Goal: Information Seeking & Learning: Learn about a topic

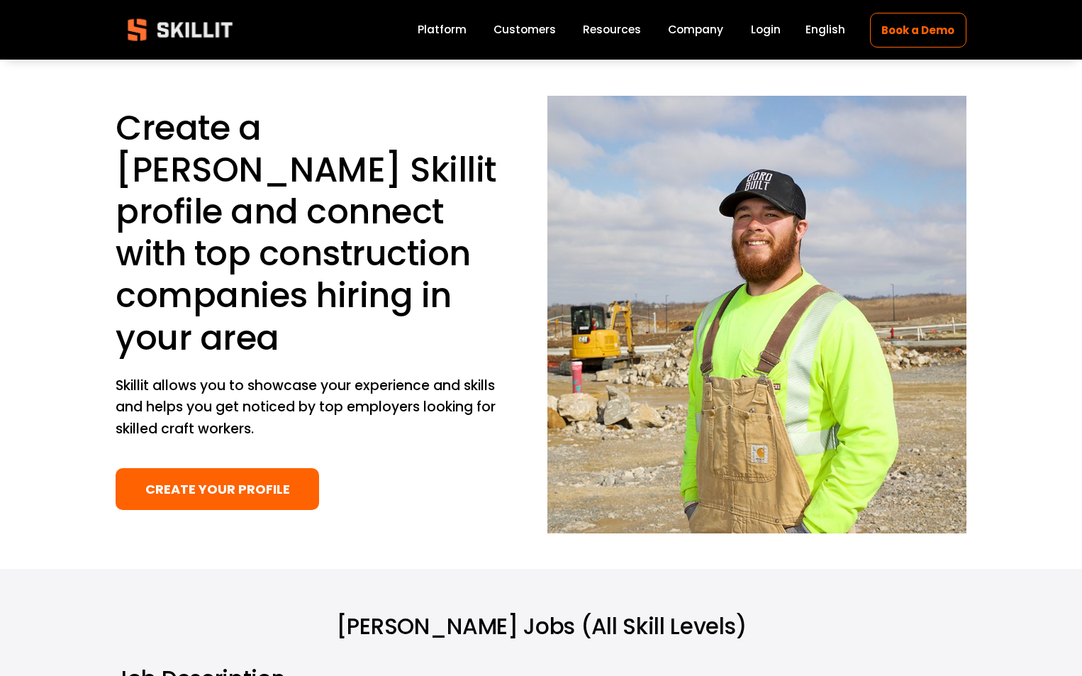
click at [296, 211] on h1 "Create a Carpenter Skillit profile and connect with top construction companies …" at bounding box center [308, 233] width 384 height 252
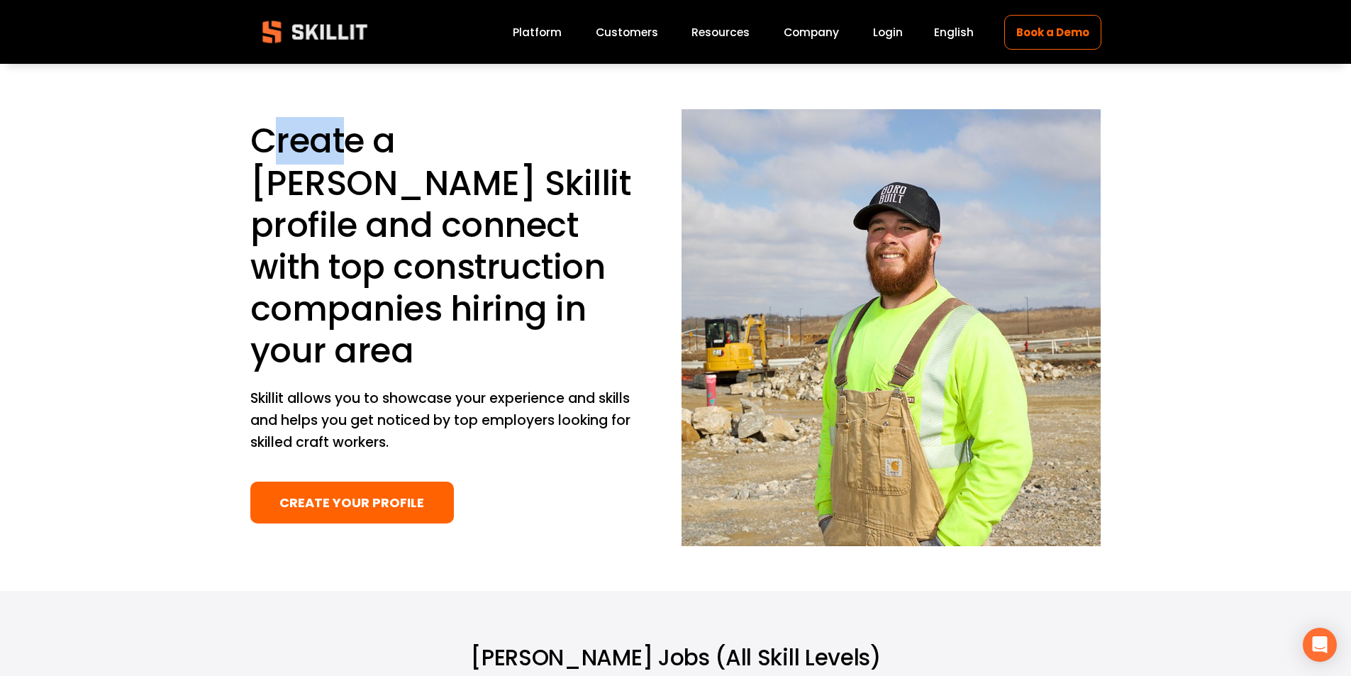
drag, startPoint x: 272, startPoint y: 159, endPoint x: 343, endPoint y: 142, distance: 73.6
click at [343, 142] on h1 "Create a Carpenter Skillit profile and connect with top construction companies …" at bounding box center [442, 246] width 384 height 252
drag, startPoint x: 424, startPoint y: 149, endPoint x: 565, endPoint y: 125, distance: 143.1
click at [565, 125] on h1 "Create a Carpenter Skillit profile and connect with top construction companies …" at bounding box center [442, 246] width 384 height 252
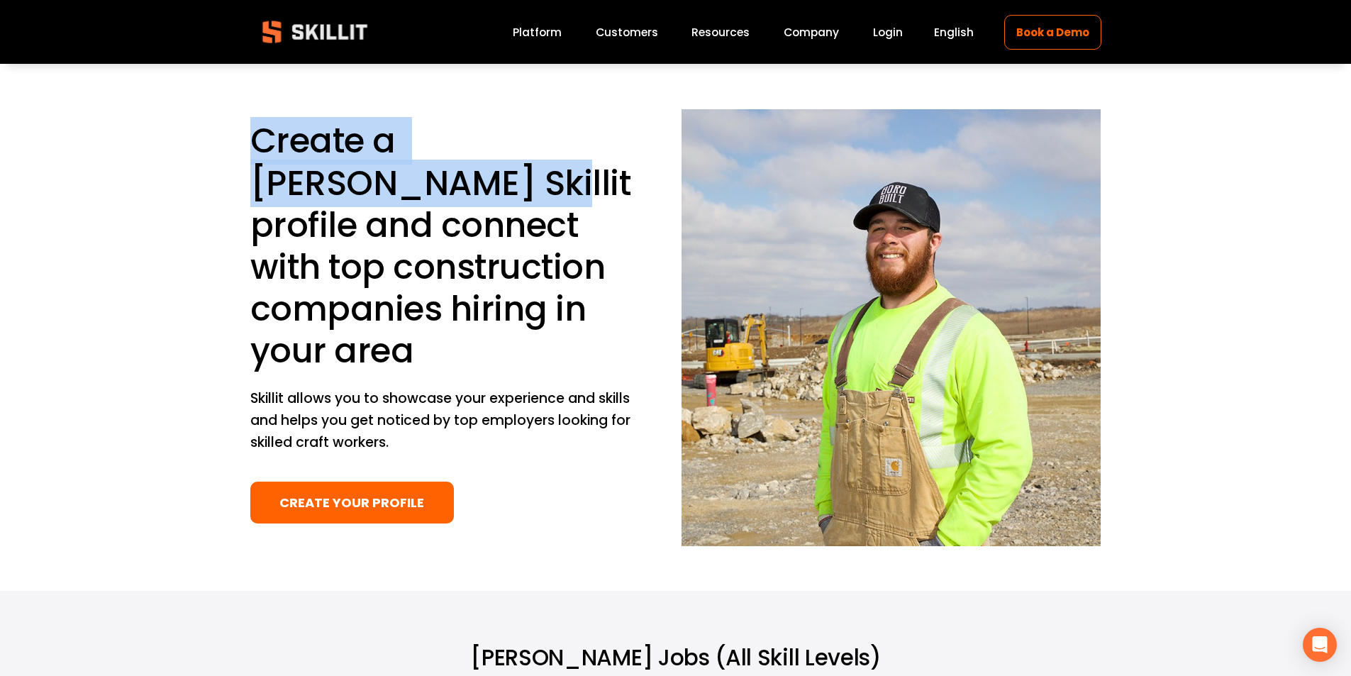
drag, startPoint x: 260, startPoint y: 163, endPoint x: 330, endPoint y: 184, distance: 72.7
click at [330, 184] on h1 "Create a Carpenter Skillit profile and connect with top construction companies …" at bounding box center [442, 246] width 384 height 252
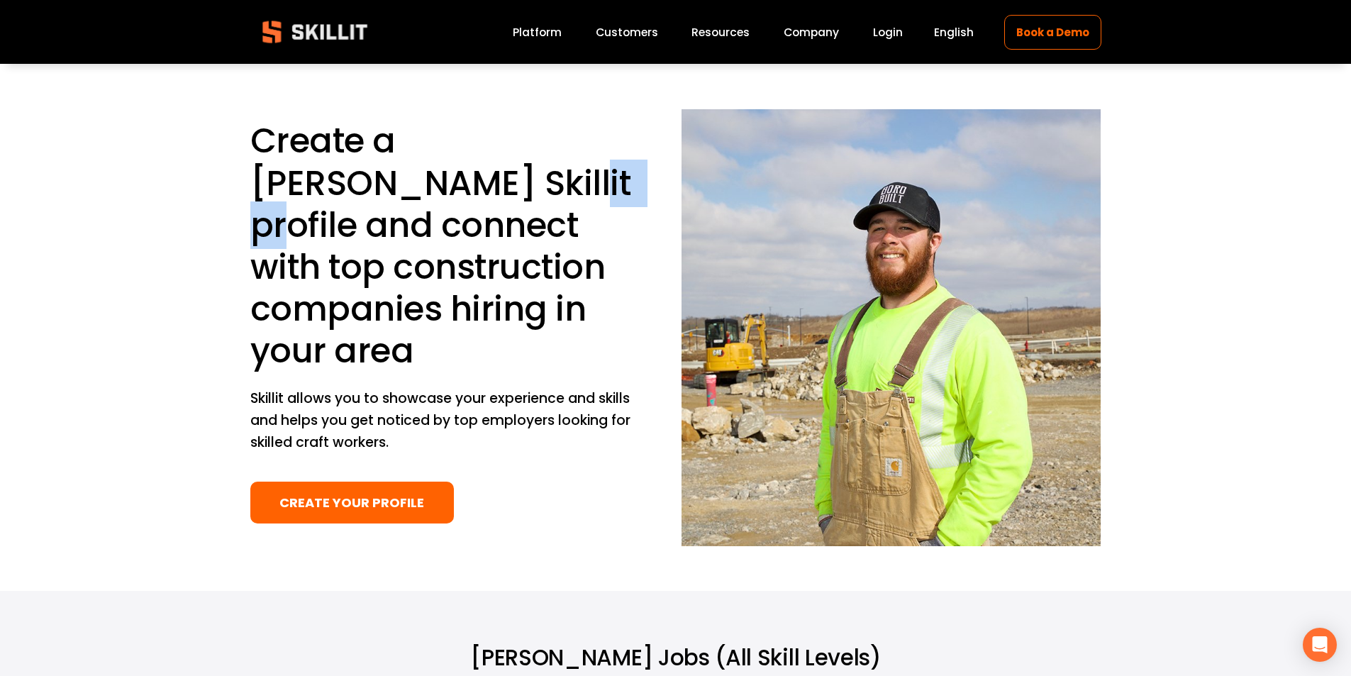
drag, startPoint x: 373, startPoint y: 206, endPoint x: 426, endPoint y: 201, distance: 53.4
click at [426, 201] on h1 "Create a Carpenter Skillit profile and connect with top construction companies …" at bounding box center [442, 246] width 384 height 252
drag, startPoint x: 296, startPoint y: 221, endPoint x: 376, endPoint y: 233, distance: 80.4
click at [368, 226] on h1 "Create a Carpenter Skillit profile and connect with top construction companies …" at bounding box center [442, 246] width 384 height 252
drag, startPoint x: 491, startPoint y: 226, endPoint x: 506, endPoint y: 228, distance: 15.0
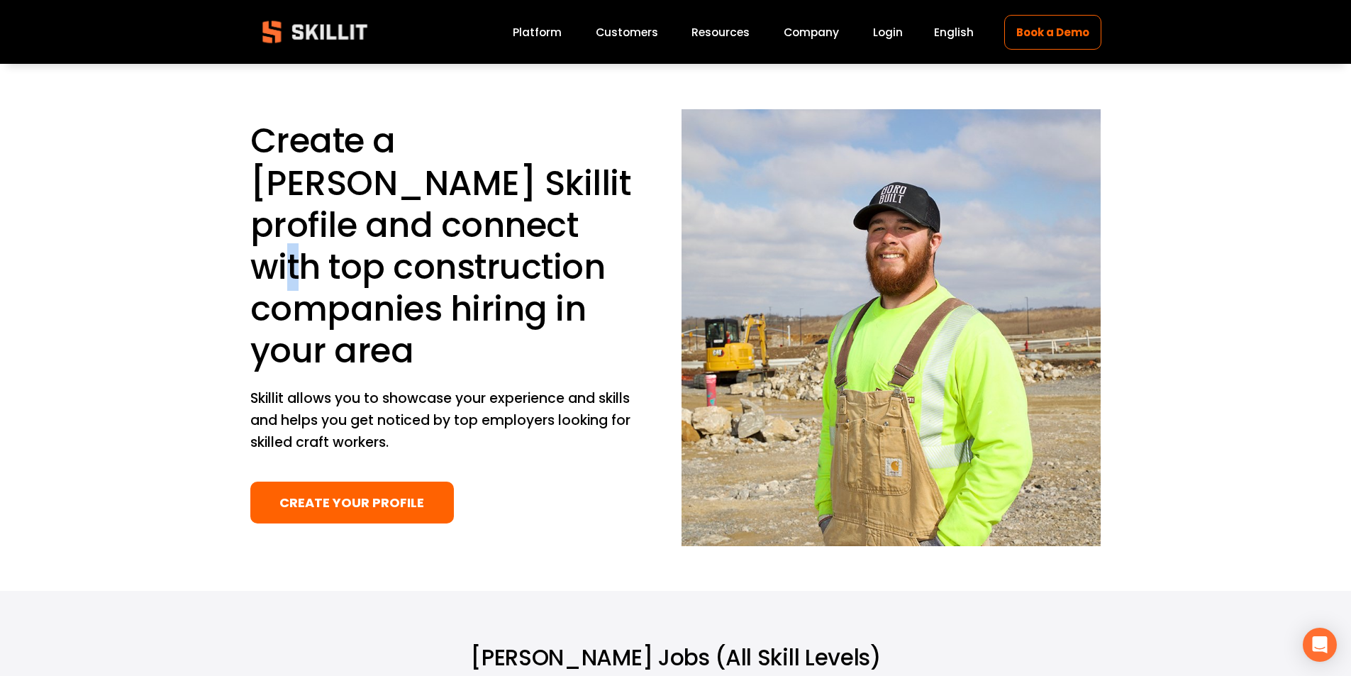
click at [506, 228] on h1 "Create a Carpenter Skillit profile and connect with top construction companies …" at bounding box center [442, 246] width 384 height 252
drag, startPoint x: 311, startPoint y: 269, endPoint x: 379, endPoint y: 277, distance: 68.6
click at [379, 277] on h1 "Create a Carpenter Skillit profile and connect with top construction companies …" at bounding box center [442, 246] width 384 height 252
drag, startPoint x: 332, startPoint y: 318, endPoint x: 377, endPoint y: 323, distance: 45.7
click at [377, 323] on h1 "Create a Carpenter Skillit profile and connect with top construction companies …" at bounding box center [442, 246] width 384 height 252
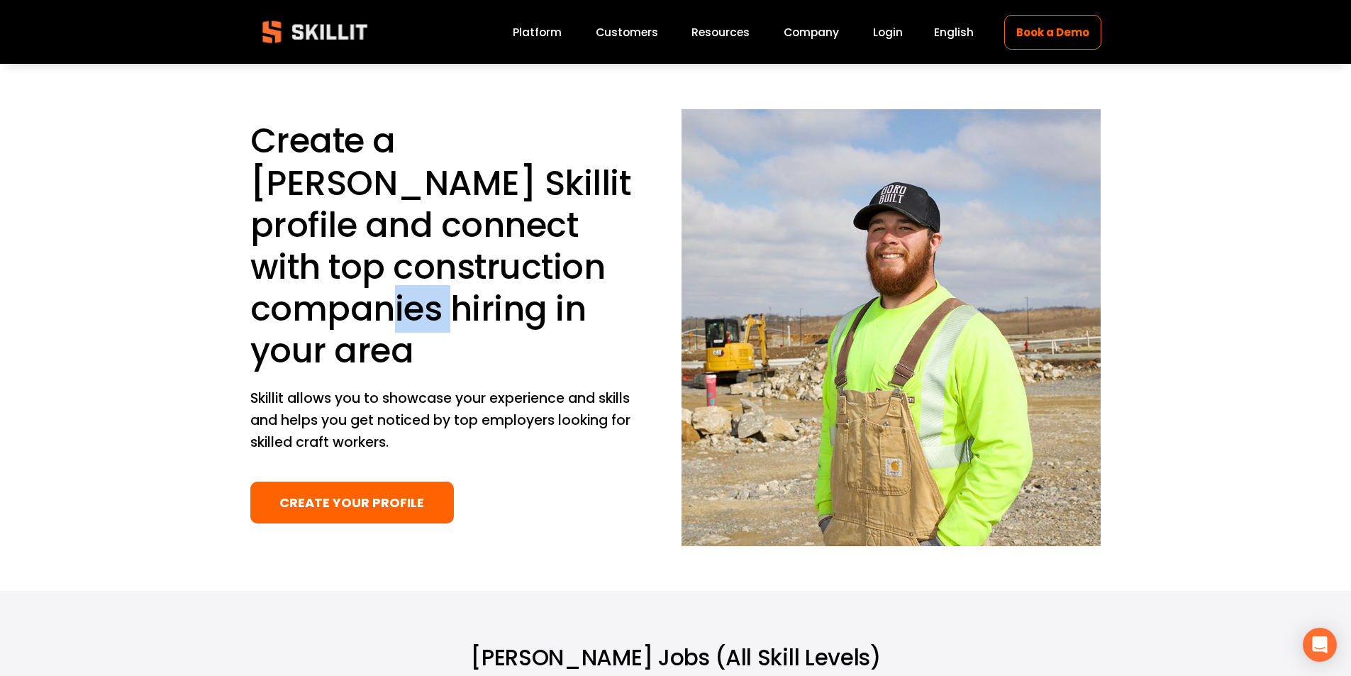
drag, startPoint x: 449, startPoint y: 299, endPoint x: 508, endPoint y: 305, distance: 59.8
click at [508, 305] on h1 "Create a Carpenter Skillit profile and connect with top construction companies …" at bounding box center [442, 246] width 384 height 252
drag, startPoint x: 293, startPoint y: 346, endPoint x: 345, endPoint y: 357, distance: 52.8
click at [345, 357] on h1 "Create a Carpenter Skillit profile and connect with top construction companies …" at bounding box center [442, 246] width 384 height 252
drag, startPoint x: 384, startPoint y: 363, endPoint x: 426, endPoint y: 363, distance: 41.8
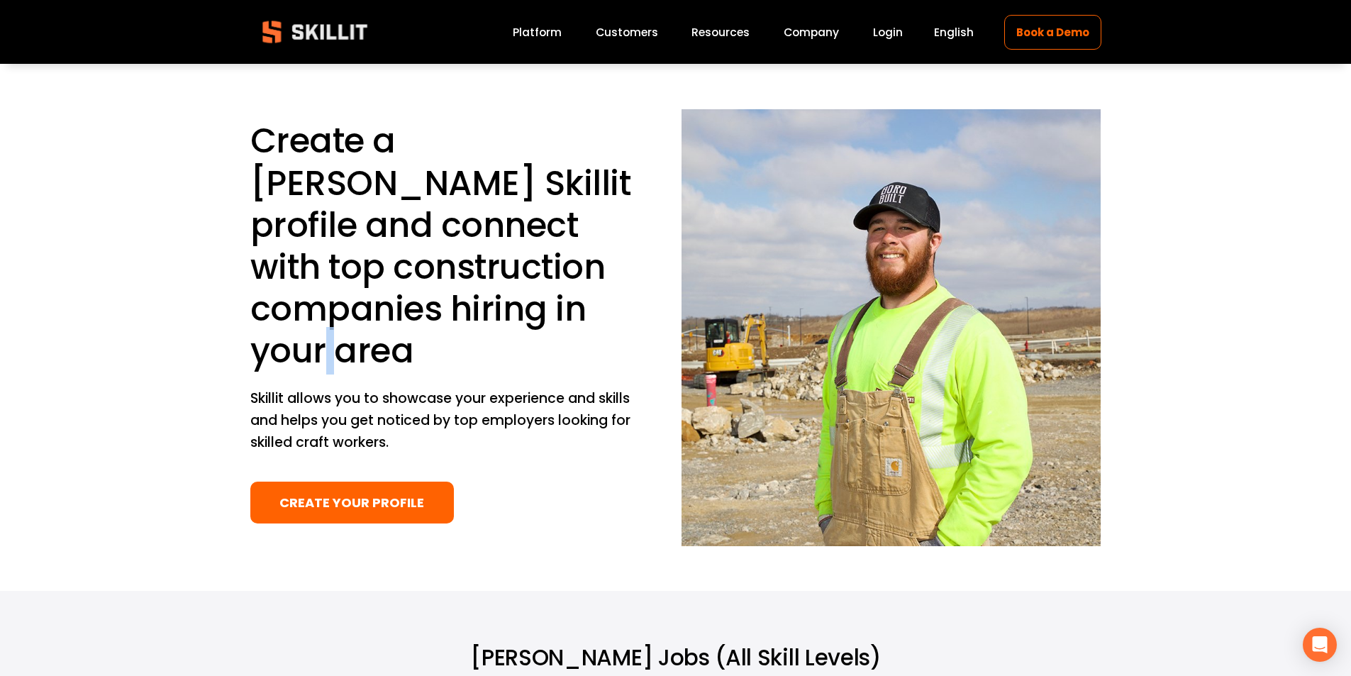
click at [426, 363] on h1 "Create a Carpenter Skillit profile and connect with top construction companies …" at bounding box center [442, 246] width 384 height 252
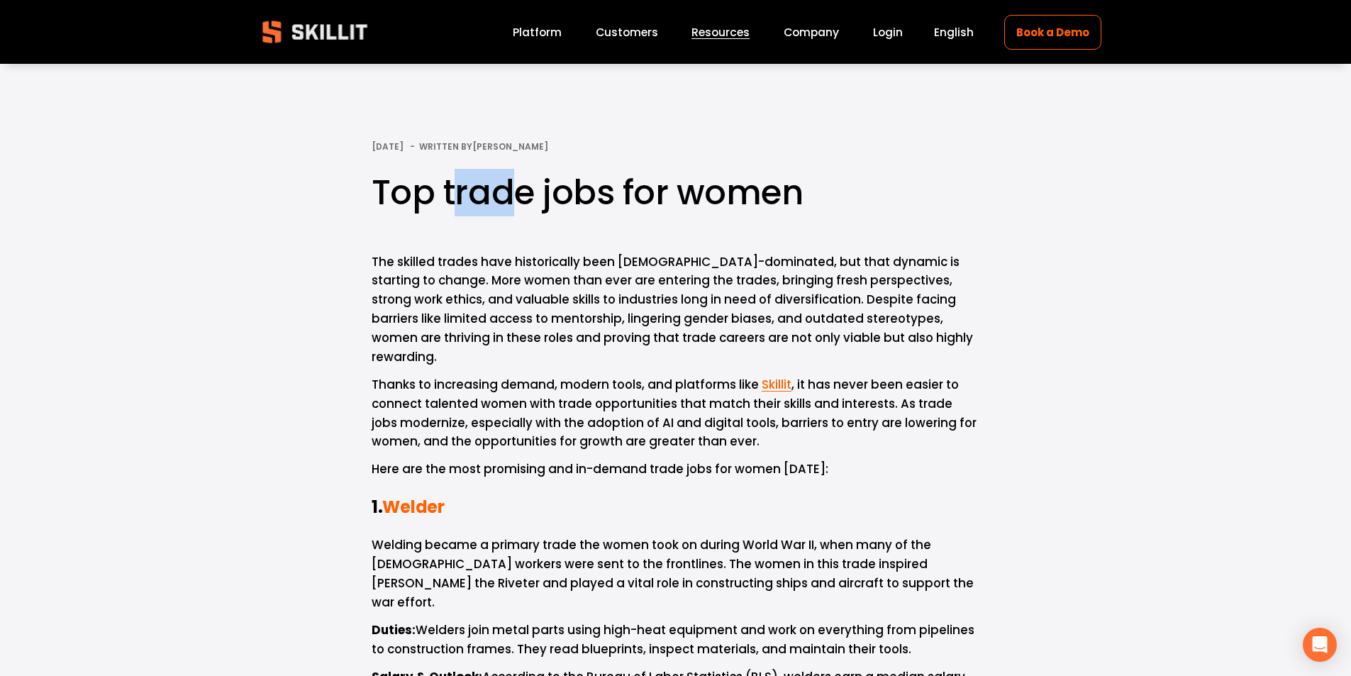
drag, startPoint x: 523, startPoint y: 198, endPoint x: 515, endPoint y: 197, distance: 8.5
click at [503, 192] on h1 "Top trade jobs for women" at bounding box center [676, 193] width 608 height 48
drag, startPoint x: 716, startPoint y: 192, endPoint x: 754, endPoint y: 180, distance: 40.1
click at [755, 181] on h1 "Top trade jobs for women" at bounding box center [676, 193] width 608 height 48
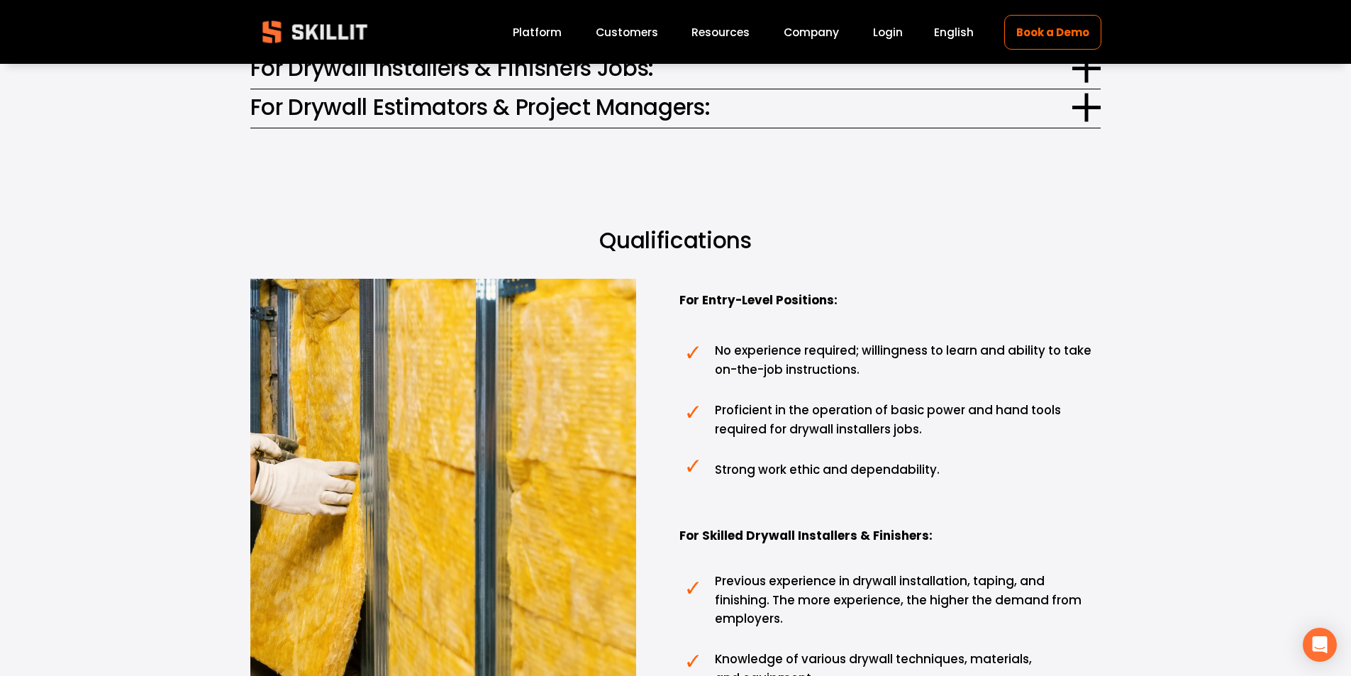
scroll to position [709, 0]
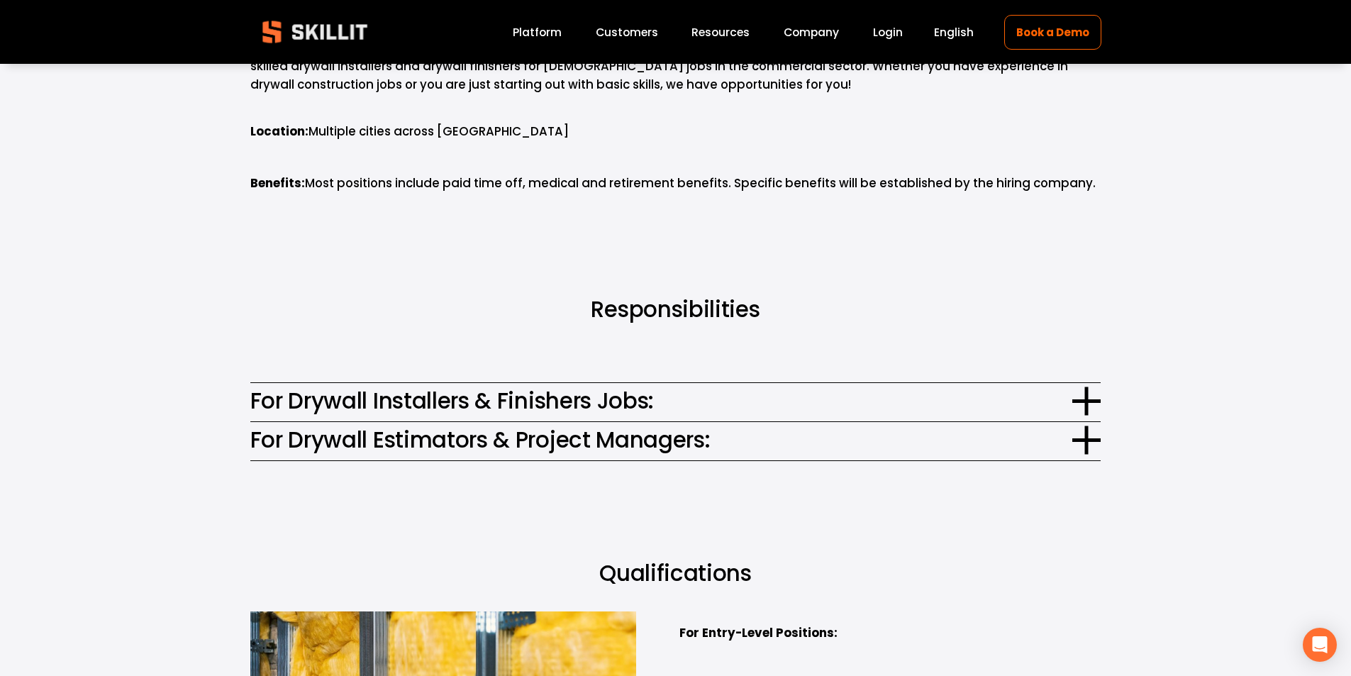
click at [1019, 435] on span "For Drywall Estimators & Project Managers:" at bounding box center [661, 439] width 822 height 33
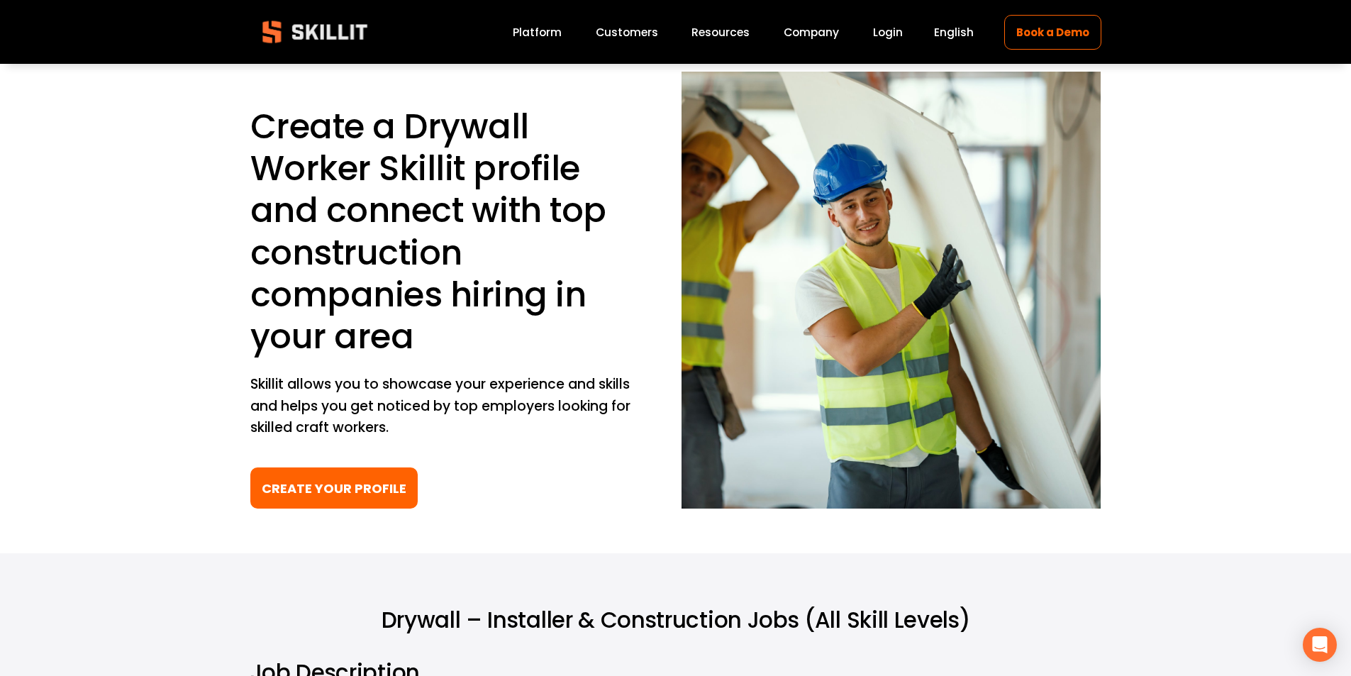
scroll to position [0, 0]
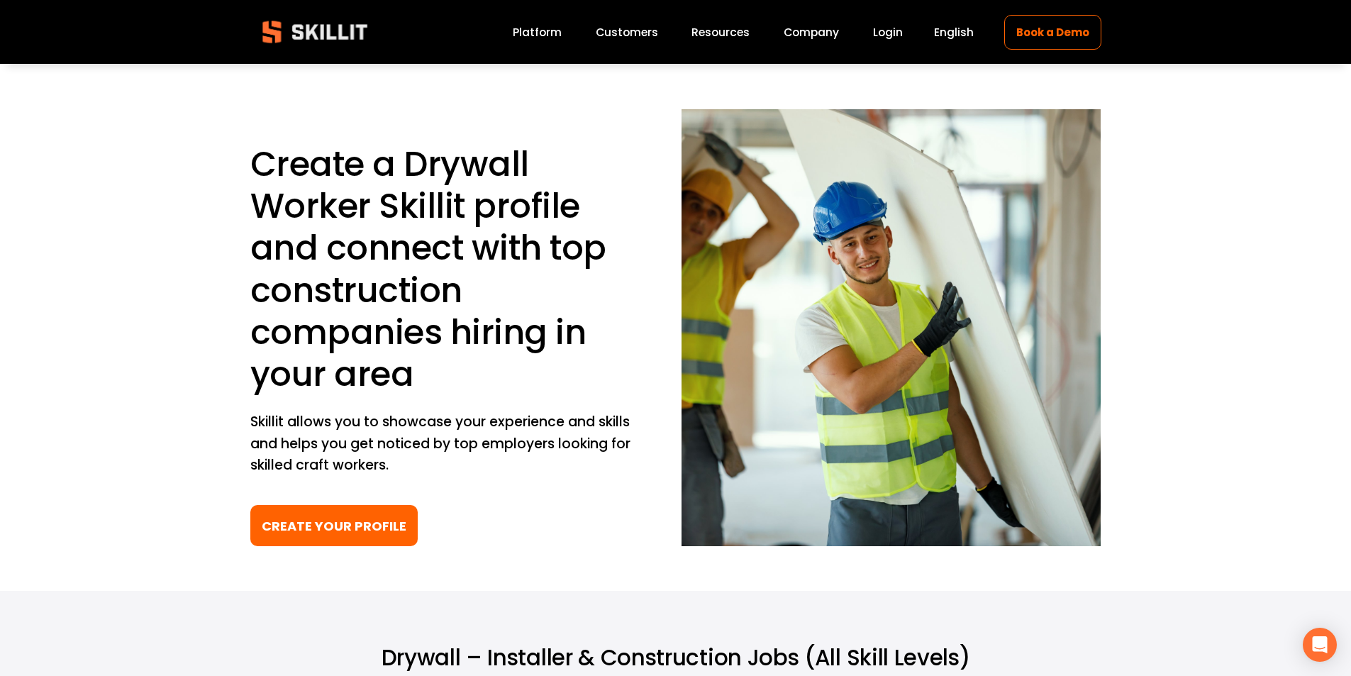
click at [486, 201] on h1 "Create a Drywall Worker Skillit profile and connect with top construction compa…" at bounding box center [442, 269] width 384 height 252
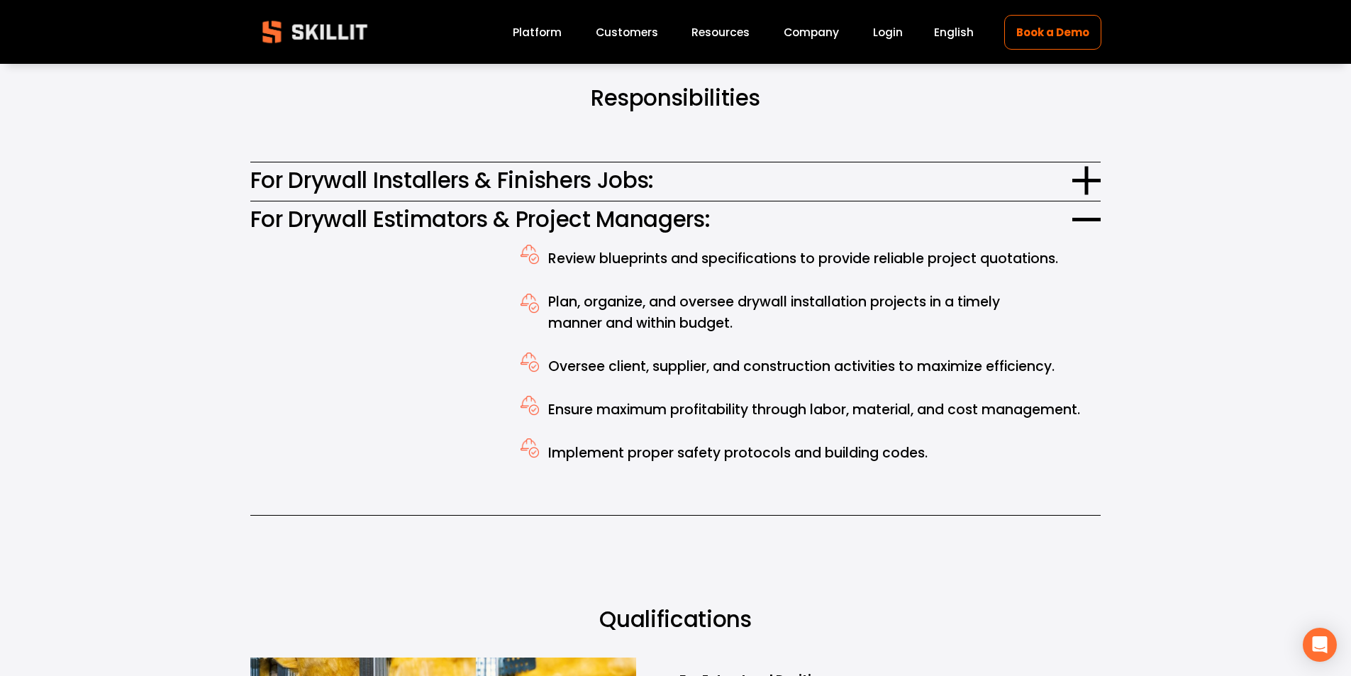
scroll to position [922, 0]
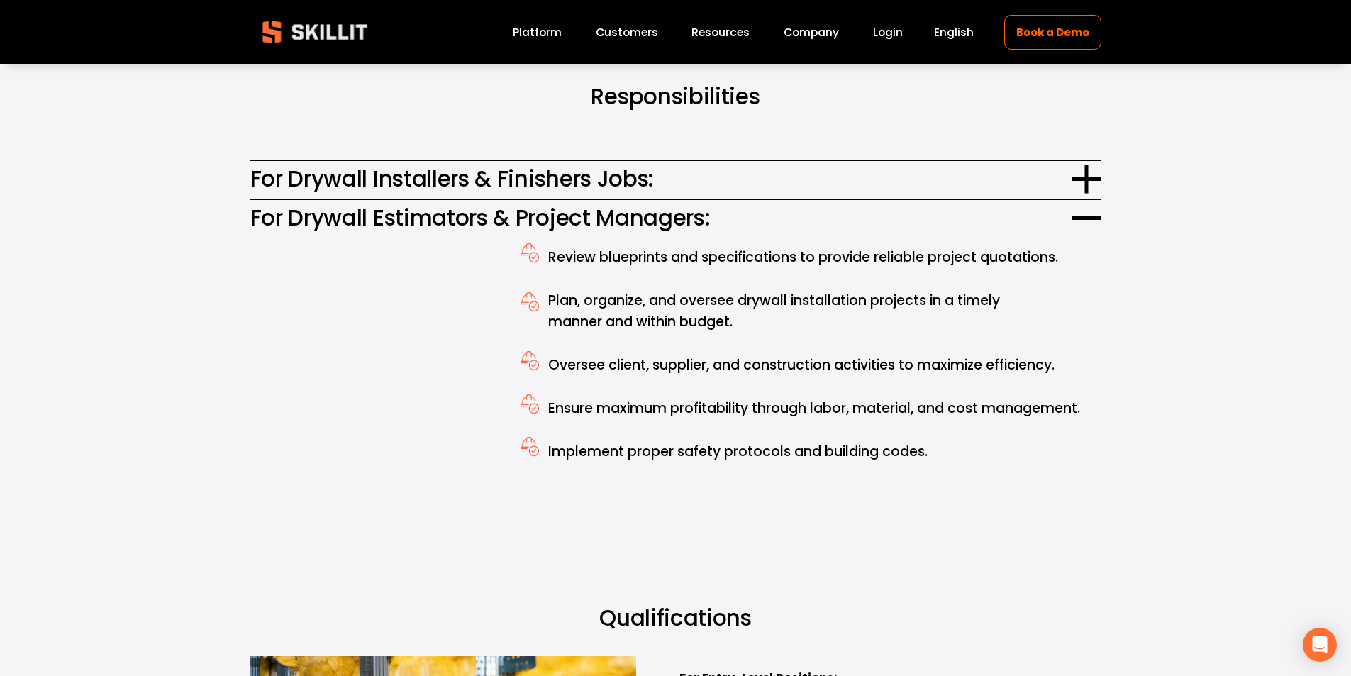
click at [765, 173] on span "For Drywall Installers & Finishers Jobs:" at bounding box center [661, 178] width 822 height 33
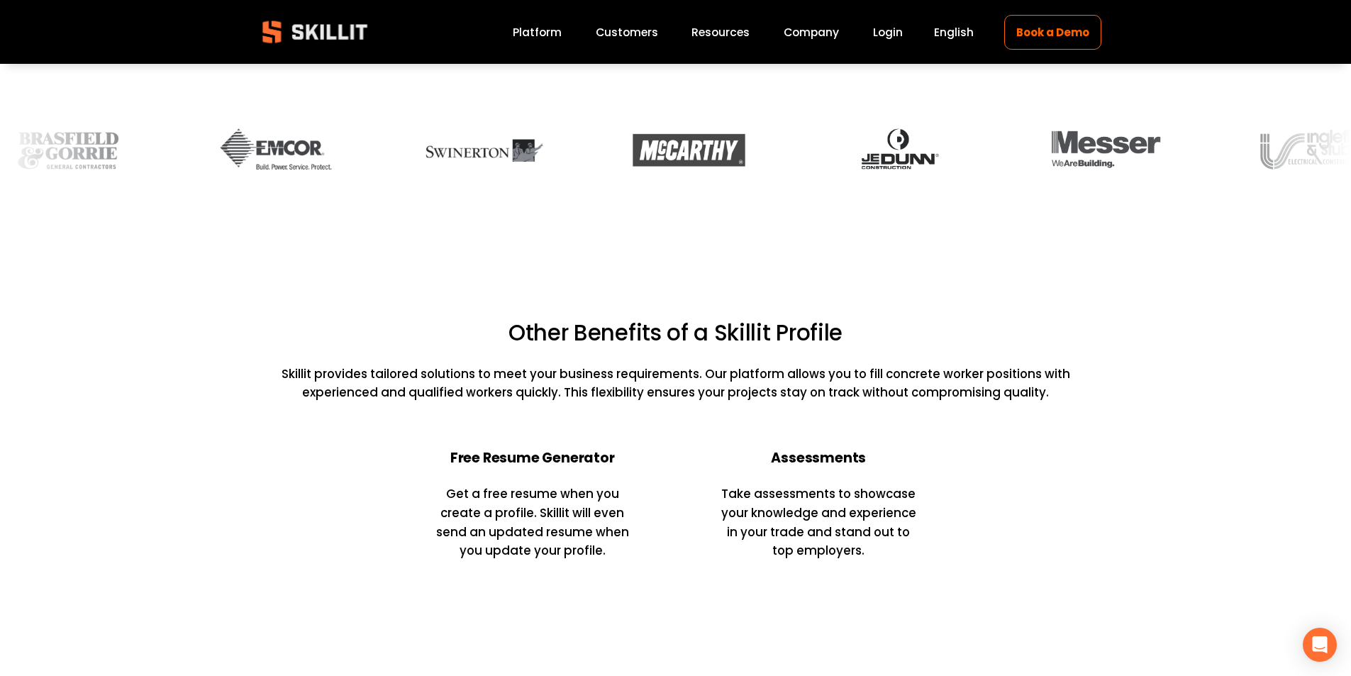
scroll to position [3900, 0]
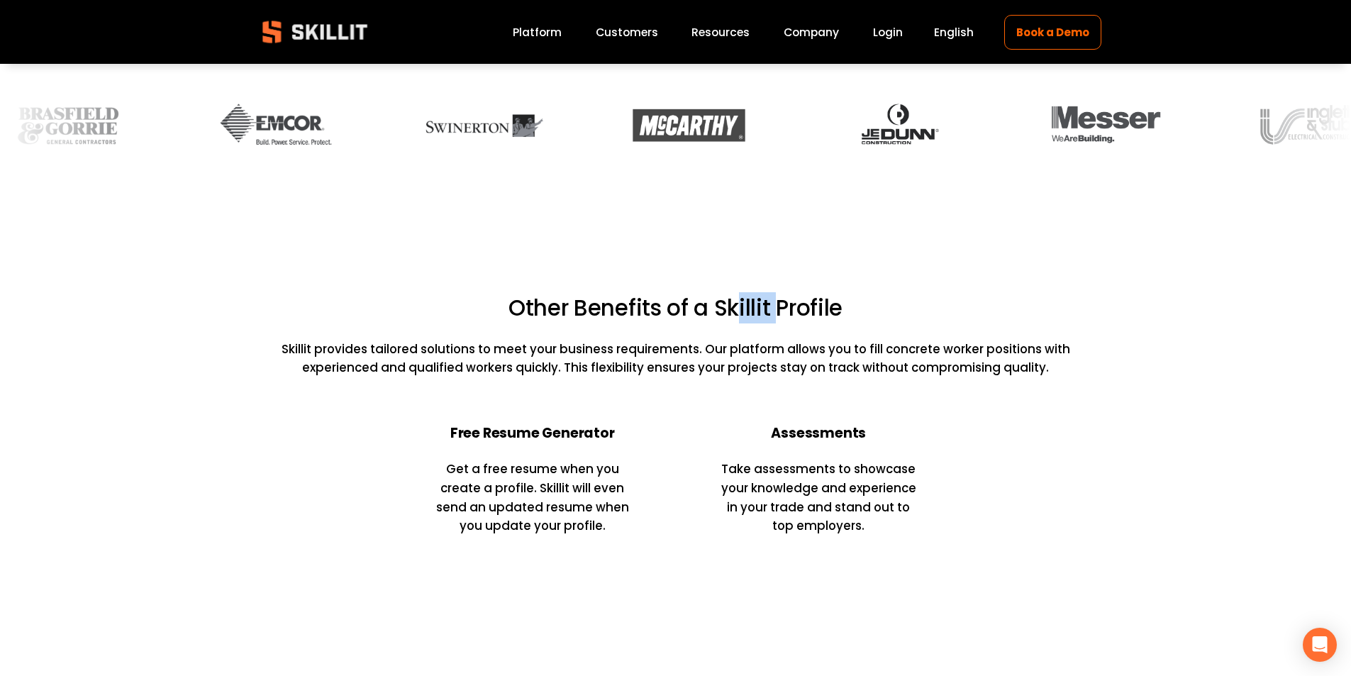
drag, startPoint x: 730, startPoint y: 301, endPoint x: 766, endPoint y: 301, distance: 36.2
click at [766, 301] on h2 "Other Benefits of a Skillit Profile" at bounding box center [675, 308] width 851 height 29
drag, startPoint x: 792, startPoint y: 295, endPoint x: 835, endPoint y: 299, distance: 42.7
click at [835, 299] on h2 "Other Benefits of a Skillit Profile" at bounding box center [675, 308] width 851 height 29
drag, startPoint x: 593, startPoint y: 295, endPoint x: 640, endPoint y: 306, distance: 48.8
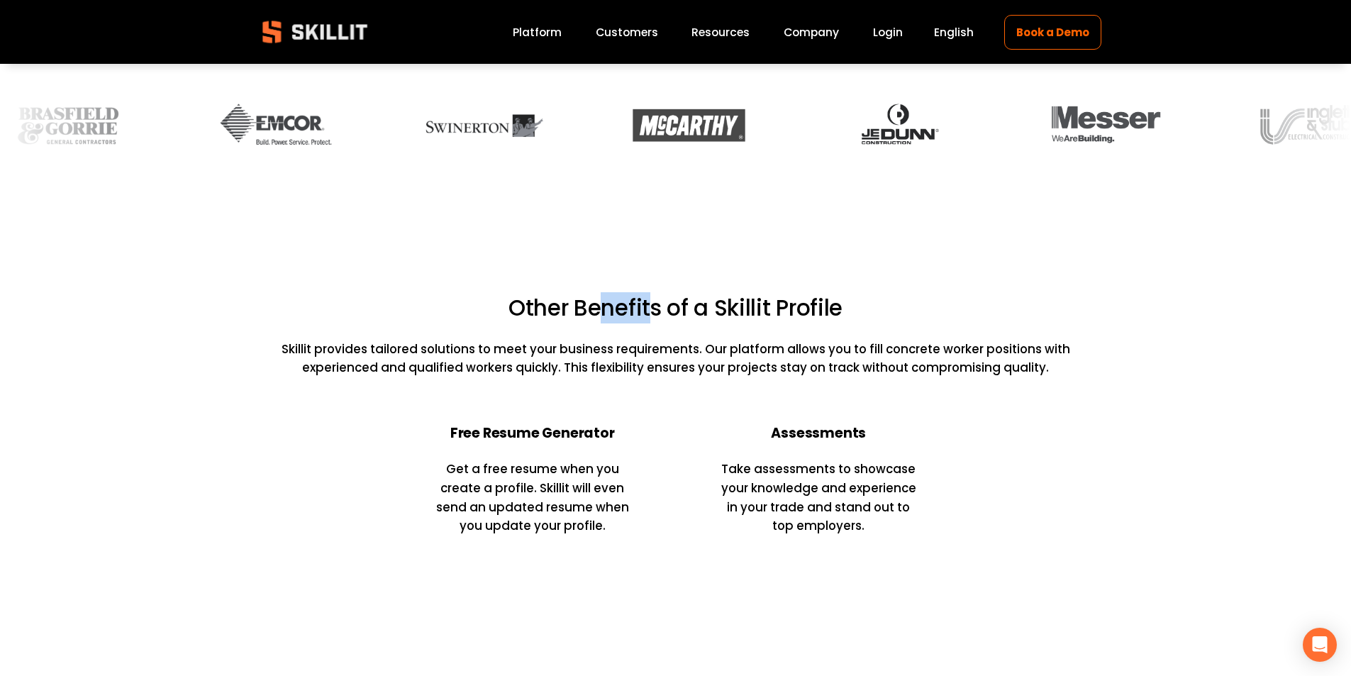
click at [640, 306] on h2 "Other Benefits of a Skillit Profile" at bounding box center [675, 308] width 851 height 29
drag, startPoint x: 723, startPoint y: 298, endPoint x: 764, endPoint y: 293, distance: 40.7
click at [764, 294] on h2 "Other Benefits of a Skillit Profile" at bounding box center [675, 308] width 851 height 29
drag, startPoint x: 795, startPoint y: 300, endPoint x: 831, endPoint y: 298, distance: 36.2
click at [831, 298] on h2 "Other Benefits of a Skillit Profile" at bounding box center [675, 308] width 851 height 29
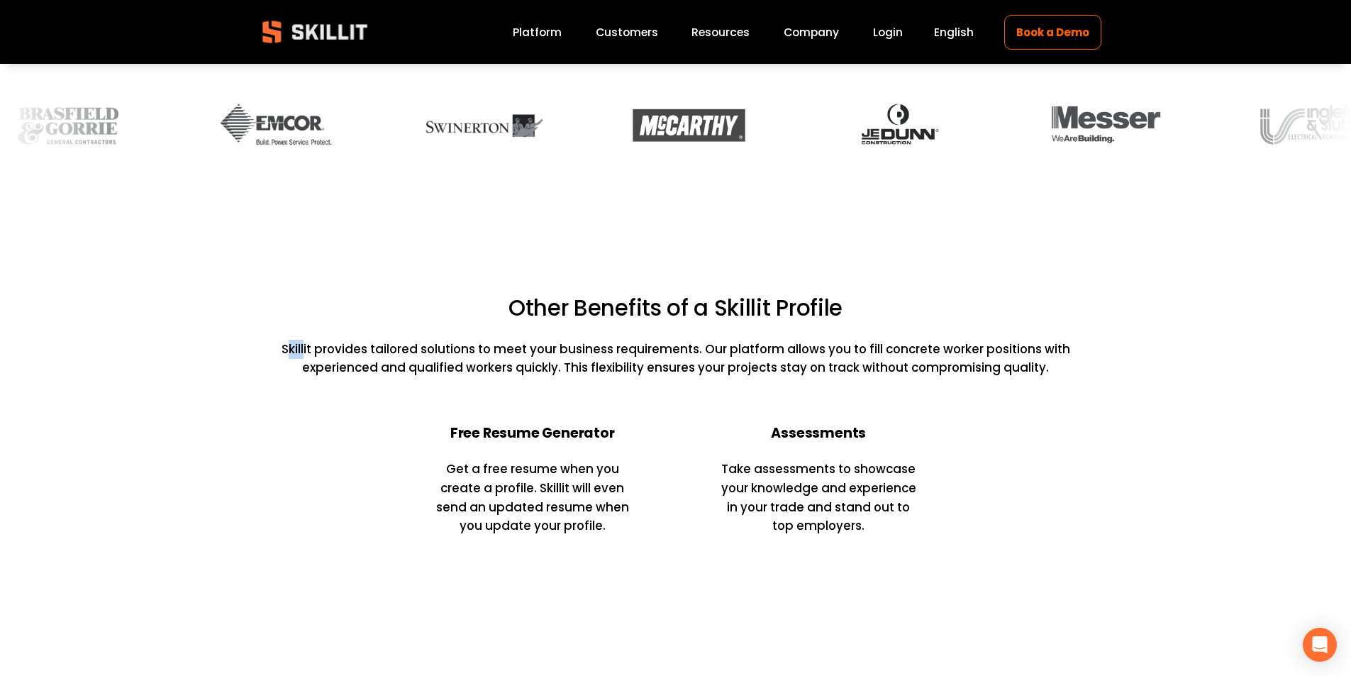
drag, startPoint x: 308, startPoint y: 337, endPoint x: 294, endPoint y: 336, distance: 14.2
click at [294, 340] on p "Skillit provides tailored solutions to meet your business requirements. Our pla…" at bounding box center [675, 359] width 851 height 38
drag, startPoint x: 379, startPoint y: 344, endPoint x: 412, endPoint y: 342, distance: 32.7
click at [412, 342] on p "Skillit provides tailored solutions to meet your business requirements. Our pla…" at bounding box center [675, 359] width 851 height 38
drag, startPoint x: 435, startPoint y: 340, endPoint x: 470, endPoint y: 339, distance: 35.5
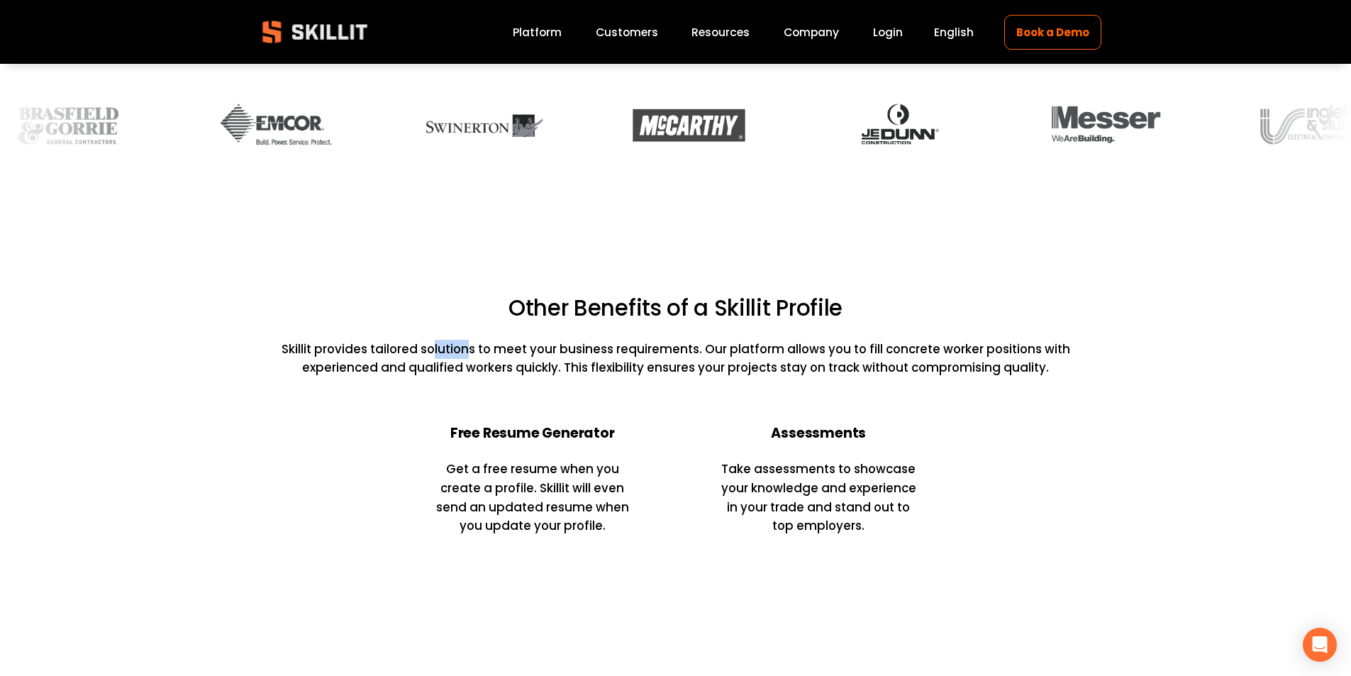
click at [470, 340] on p "Skillit provides tailored solutions to meet your business requirements. Our pla…" at bounding box center [675, 359] width 851 height 38
drag, startPoint x: 599, startPoint y: 341, endPoint x: 615, endPoint y: 339, distance: 16.4
click at [618, 340] on p "Skillit provides tailored solutions to meet your business requirements. Our pla…" at bounding box center [675, 359] width 851 height 38
drag, startPoint x: 739, startPoint y: 339, endPoint x: 770, endPoint y: 339, distance: 31.2
click at [770, 340] on p "Skillit provides tailored solutions to meet your business requirements. Our pla…" at bounding box center [675, 359] width 851 height 38
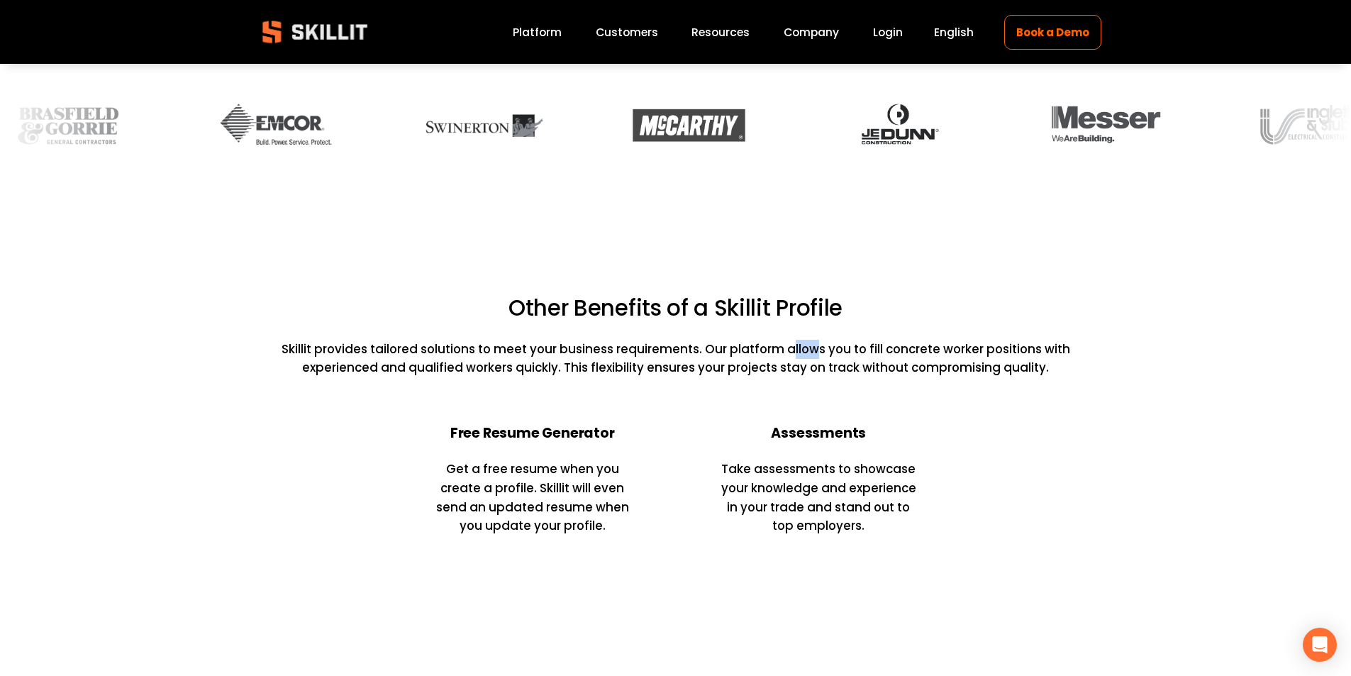
drag, startPoint x: 791, startPoint y: 339, endPoint x: 818, endPoint y: 345, distance: 27.5
click at [818, 345] on p "Skillit provides tailored solutions to meet your business requirements. Our pla…" at bounding box center [675, 359] width 851 height 38
drag, startPoint x: 895, startPoint y: 341, endPoint x: 930, endPoint y: 339, distance: 35.5
click at [930, 340] on p "Skillit provides tailored solutions to meet your business requirements. Our pla…" at bounding box center [675, 359] width 851 height 38
drag, startPoint x: 993, startPoint y: 341, endPoint x: 1027, endPoint y: 344, distance: 34.2
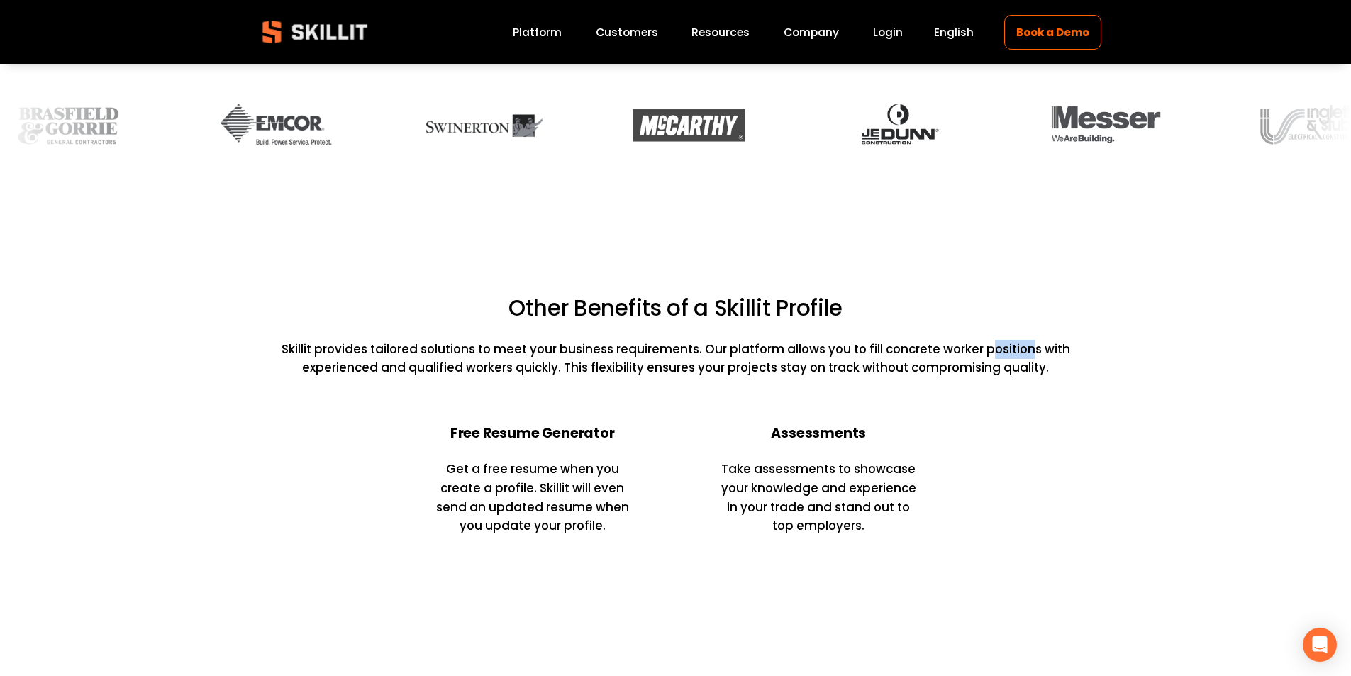
click at [1027, 344] on p "Skillit provides tailored solutions to meet your business requirements. Our pla…" at bounding box center [675, 359] width 851 height 38
drag, startPoint x: 1005, startPoint y: 359, endPoint x: 1034, endPoint y: 354, distance: 28.8
click at [1034, 354] on p "Skillit provides tailored solutions to meet your business requirements. Our pla…" at bounding box center [675, 359] width 851 height 38
drag, startPoint x: 757, startPoint y: 364, endPoint x: 768, endPoint y: 359, distance: 11.5
click at [768, 359] on div "Other Benefits of a Skillit Profile Skillit provides tailored solutions to meet…" at bounding box center [675, 342] width 851 height 96
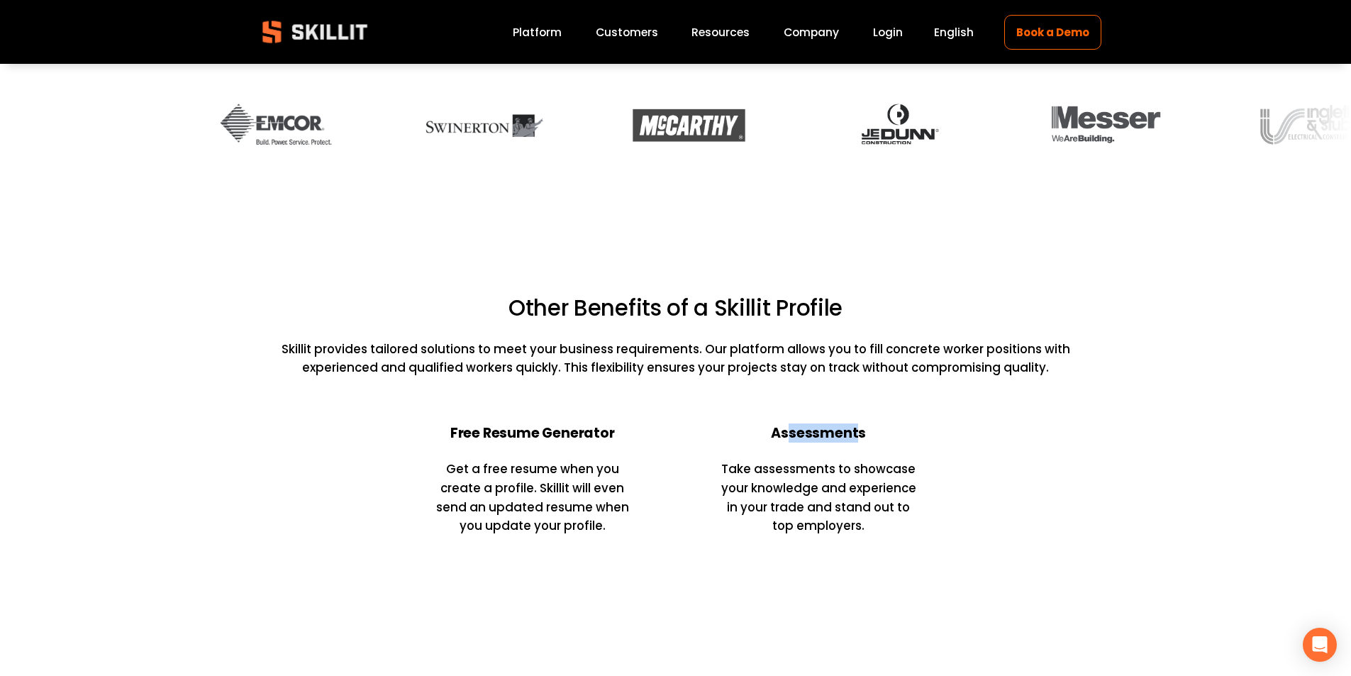
drag, startPoint x: 788, startPoint y: 425, endPoint x: 856, endPoint y: 422, distance: 67.4
click at [856, 423] on strong "Assessments" at bounding box center [818, 432] width 95 height 19
drag, startPoint x: 500, startPoint y: 427, endPoint x: 531, endPoint y: 417, distance: 32.7
click at [530, 423] on strong "Free Resume Generator" at bounding box center [532, 432] width 164 height 19
drag, startPoint x: 560, startPoint y: 420, endPoint x: 595, endPoint y: 422, distance: 34.8
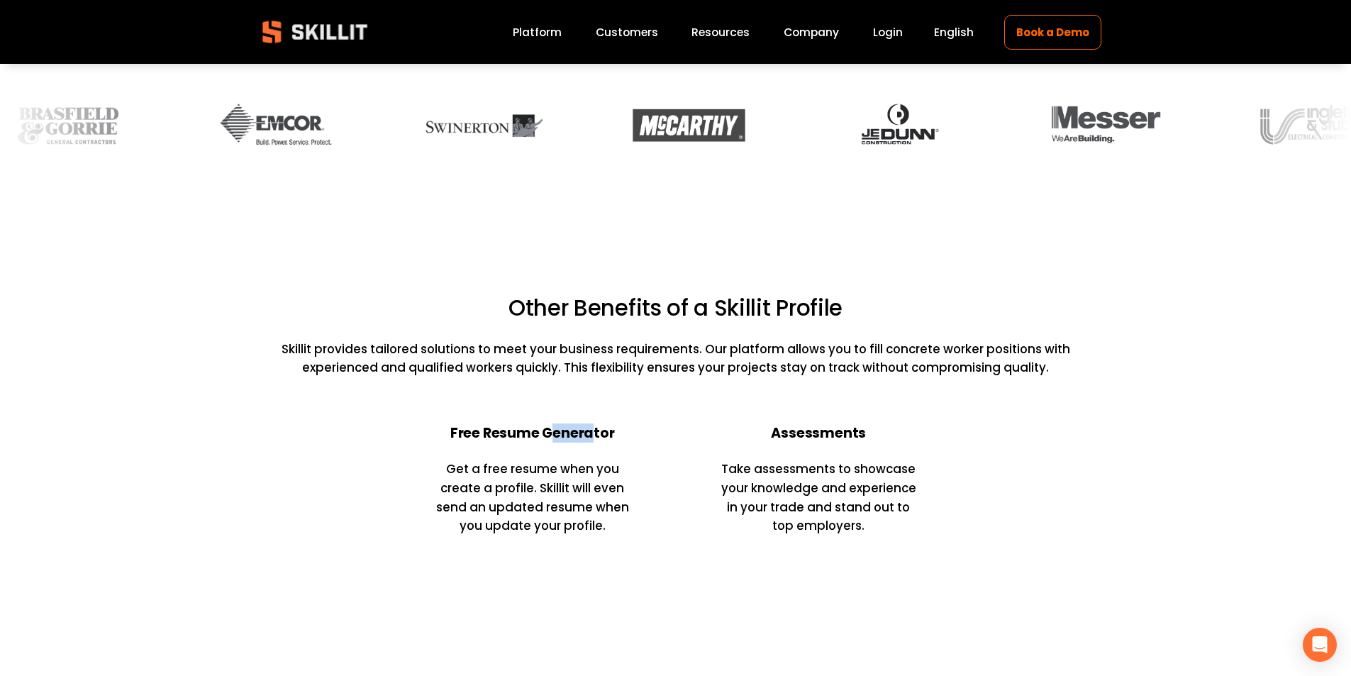
click at [595, 423] on strong "Free Resume Generator" at bounding box center [532, 432] width 164 height 19
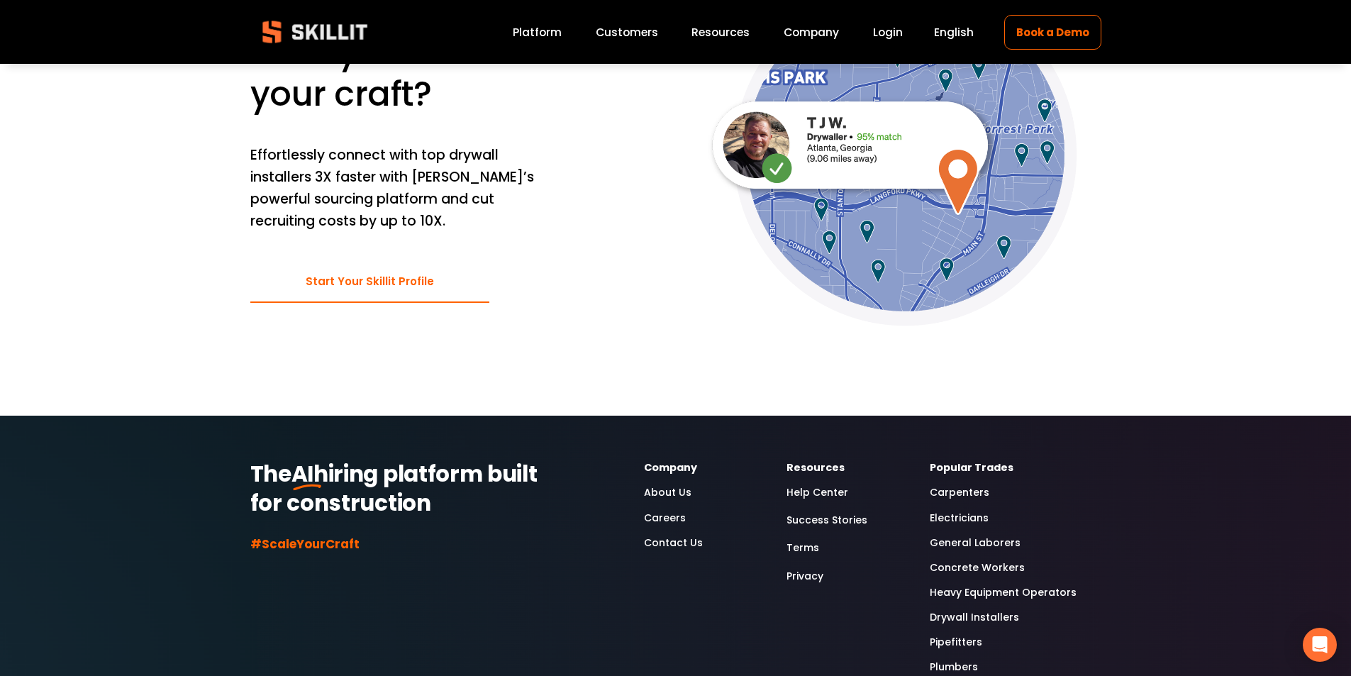
scroll to position [5743, 0]
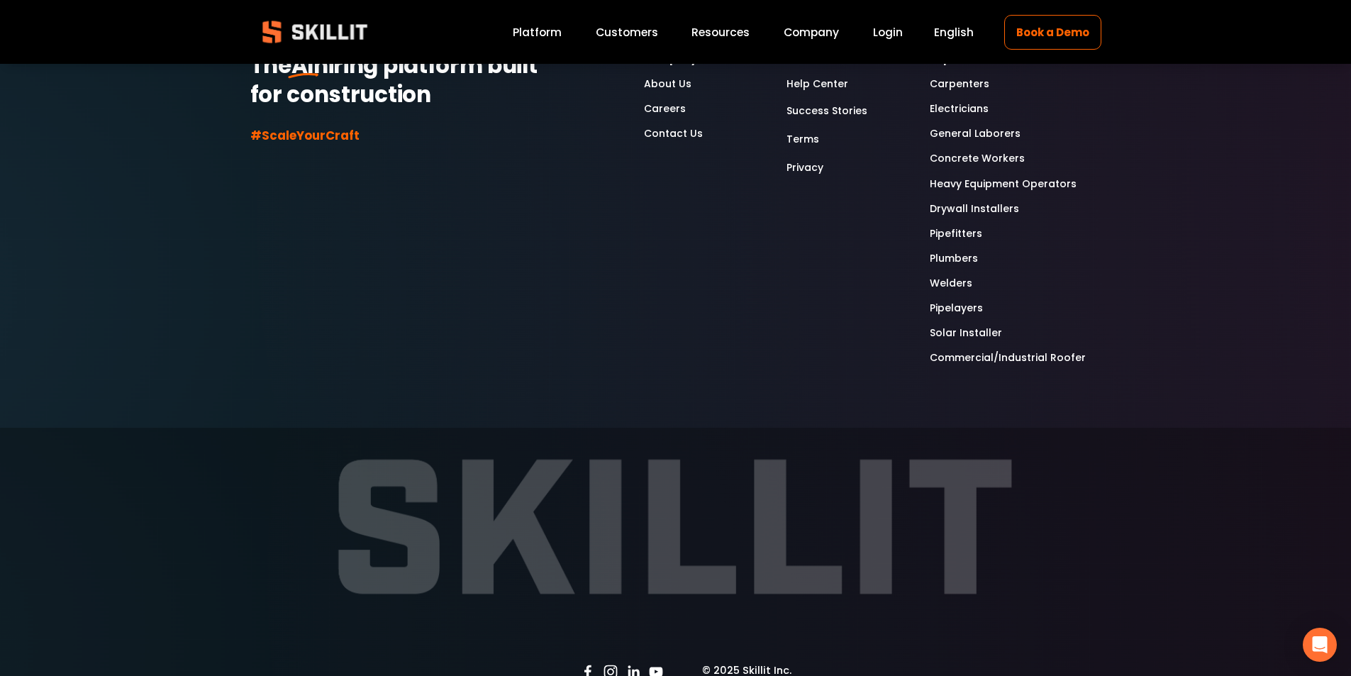
scroll to position [11503, 0]
